Goal: Use online tool/utility: Utilize a website feature to perform a specific function

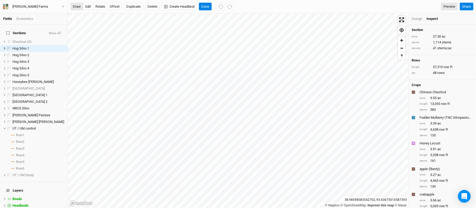
click at [78, 7] on button "draw" at bounding box center [76, 7] width 13 height 8
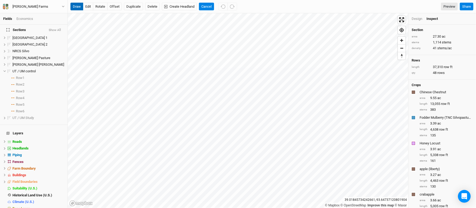
scroll to position [58, 0]
click at [23, 166] on span "Farm Boundary" at bounding box center [23, 168] width 23 height 4
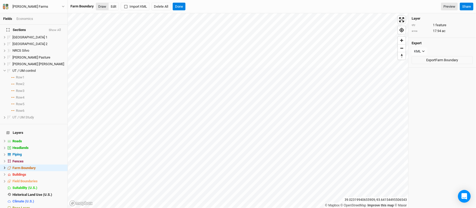
click at [99, 7] on button "Draw" at bounding box center [102, 7] width 13 height 8
click at [182, 9] on button "Done" at bounding box center [179, 7] width 13 height 8
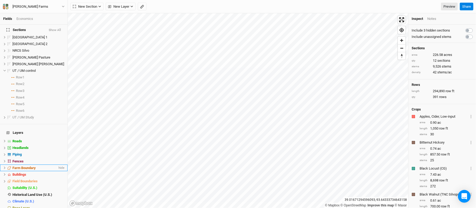
click at [29, 166] on span "Farm Boundary" at bounding box center [23, 168] width 23 height 4
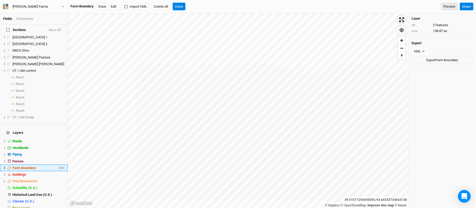
click at [4, 166] on icon at bounding box center [4, 167] width 3 height 3
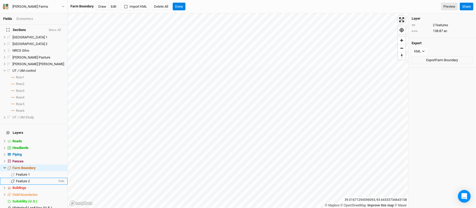
click at [16, 179] on span "Feature 2" at bounding box center [23, 181] width 14 height 4
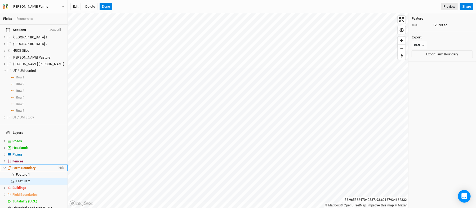
click at [26, 166] on span "Farm Boundary" at bounding box center [23, 168] width 23 height 4
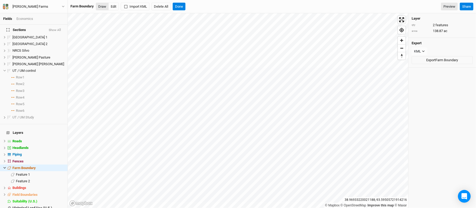
click at [105, 5] on button "Draw" at bounding box center [102, 7] width 13 height 8
click at [180, 7] on button "Done" at bounding box center [179, 7] width 13 height 8
